Goal: Navigation & Orientation: Find specific page/section

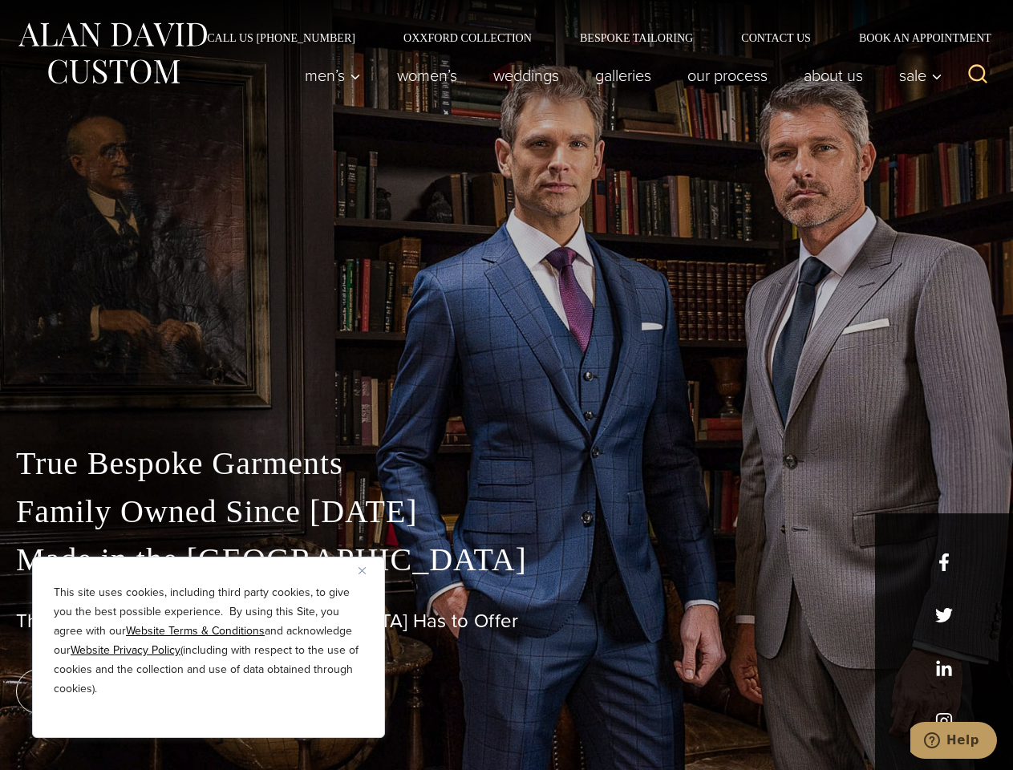
click at [506, 385] on div "True Bespoke Garments Family Owned Since [DATE] Made in [GEOGRAPHIC_DATA] The B…" at bounding box center [506, 564] width 1013 height 410
click at [368, 570] on button "Close" at bounding box center [367, 569] width 19 height 19
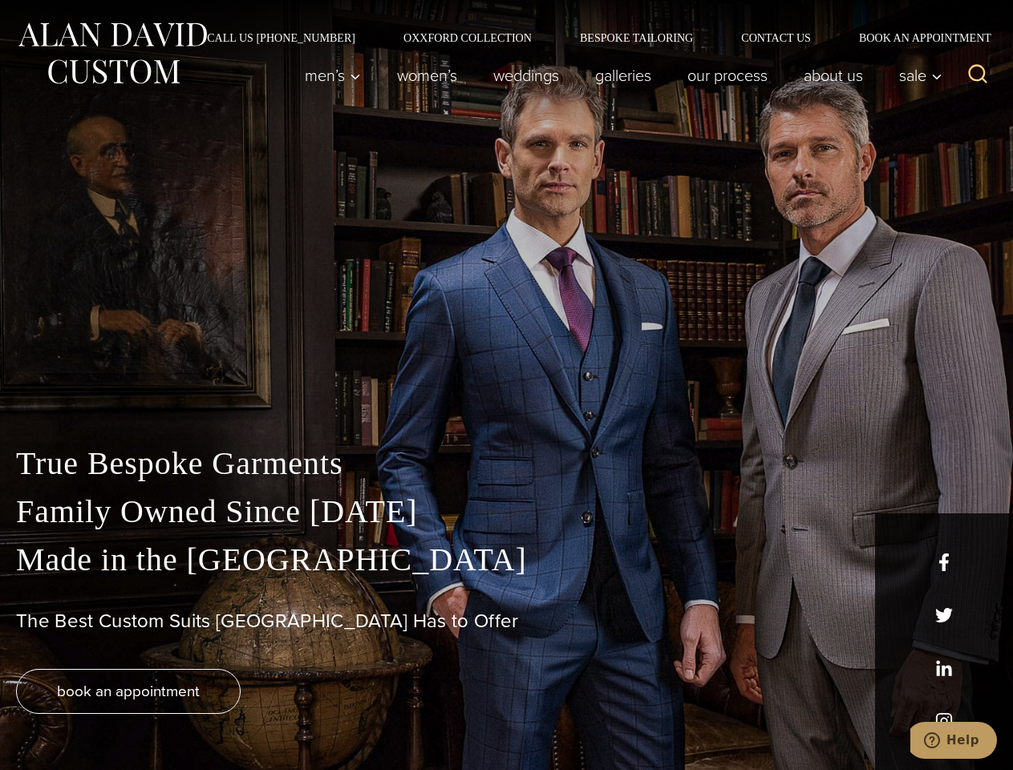
click at [208, 716] on div "True Bespoke Garments Family Owned Since [DATE] Made in [GEOGRAPHIC_DATA] The B…" at bounding box center [506, 604] width 1013 height 330
click at [977, 75] on icon "Search" at bounding box center [977, 74] width 23 height 23
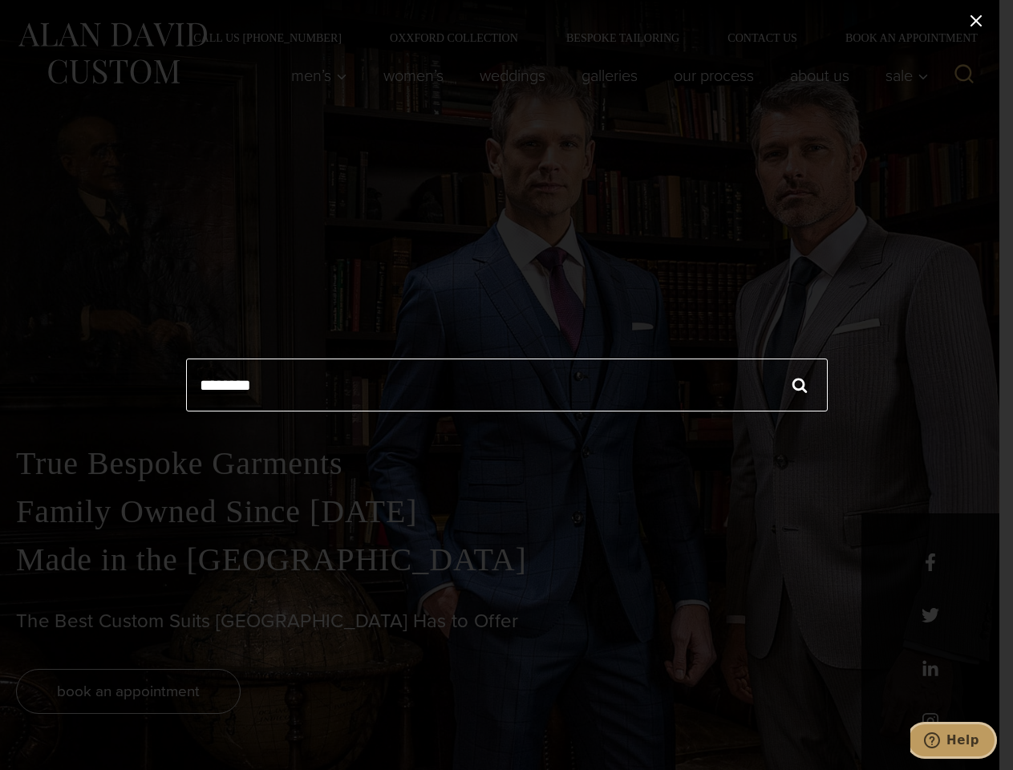
click at [940, 740] on icon "Help" at bounding box center [932, 740] width 16 height 16
